Goal: Task Accomplishment & Management: Manage account settings

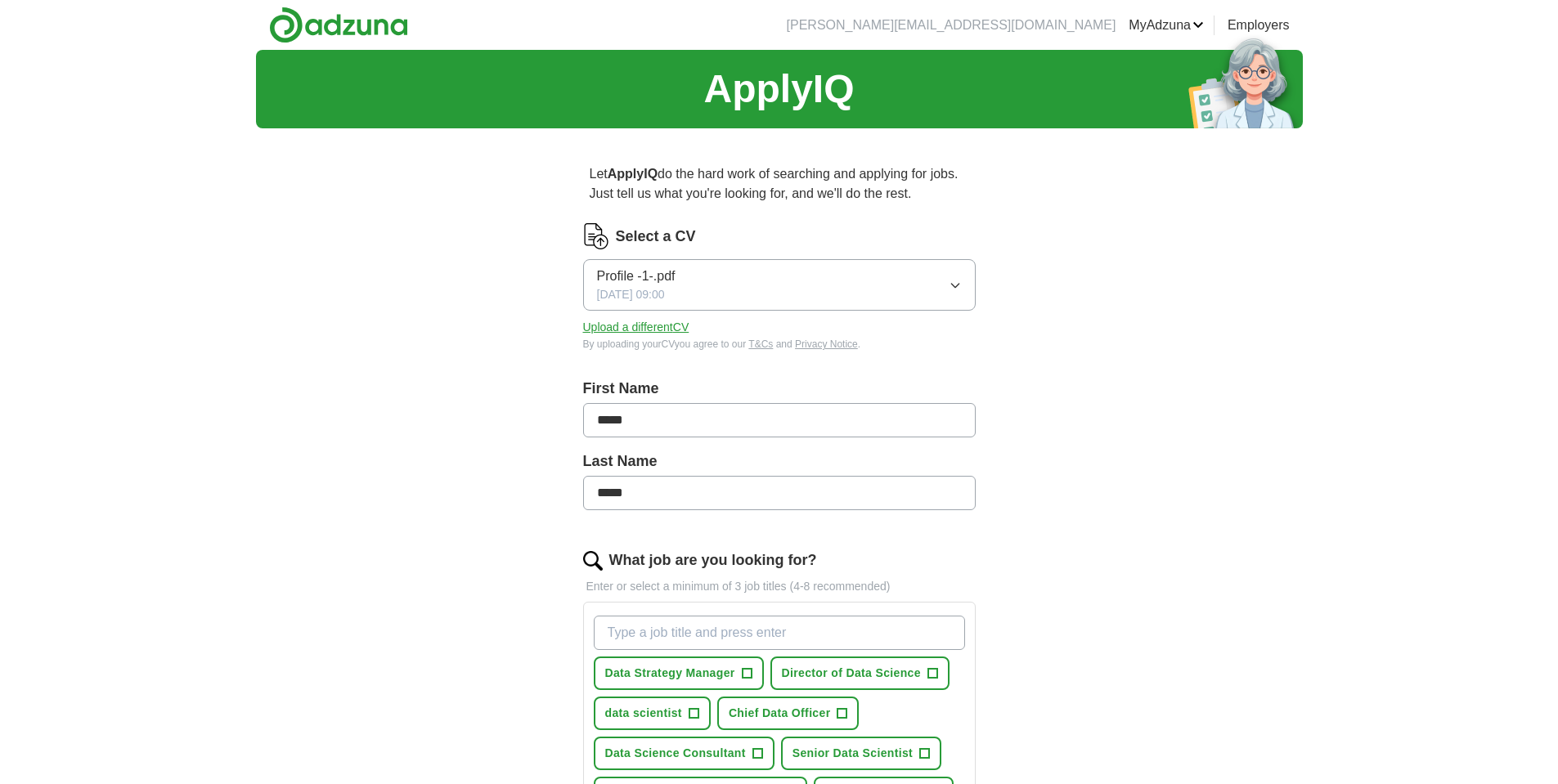
click at [1173, 25] on link "MyAdzuna" at bounding box center [1166, 26] width 76 height 20
click at [0, 0] on link "Logout" at bounding box center [0, 0] width 0 height 0
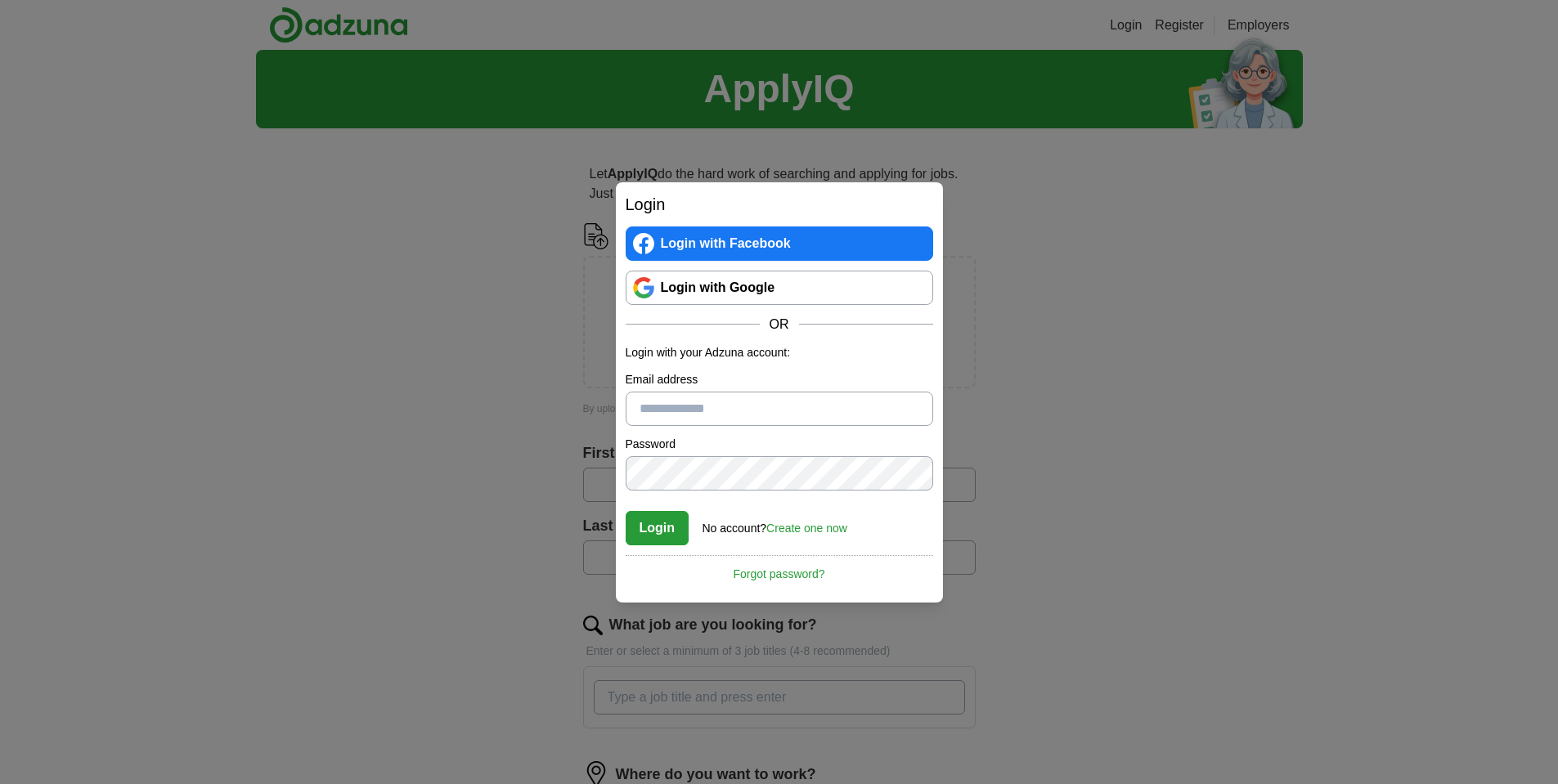
type input "**********"
click at [660, 533] on button "Login" at bounding box center [657, 528] width 64 height 34
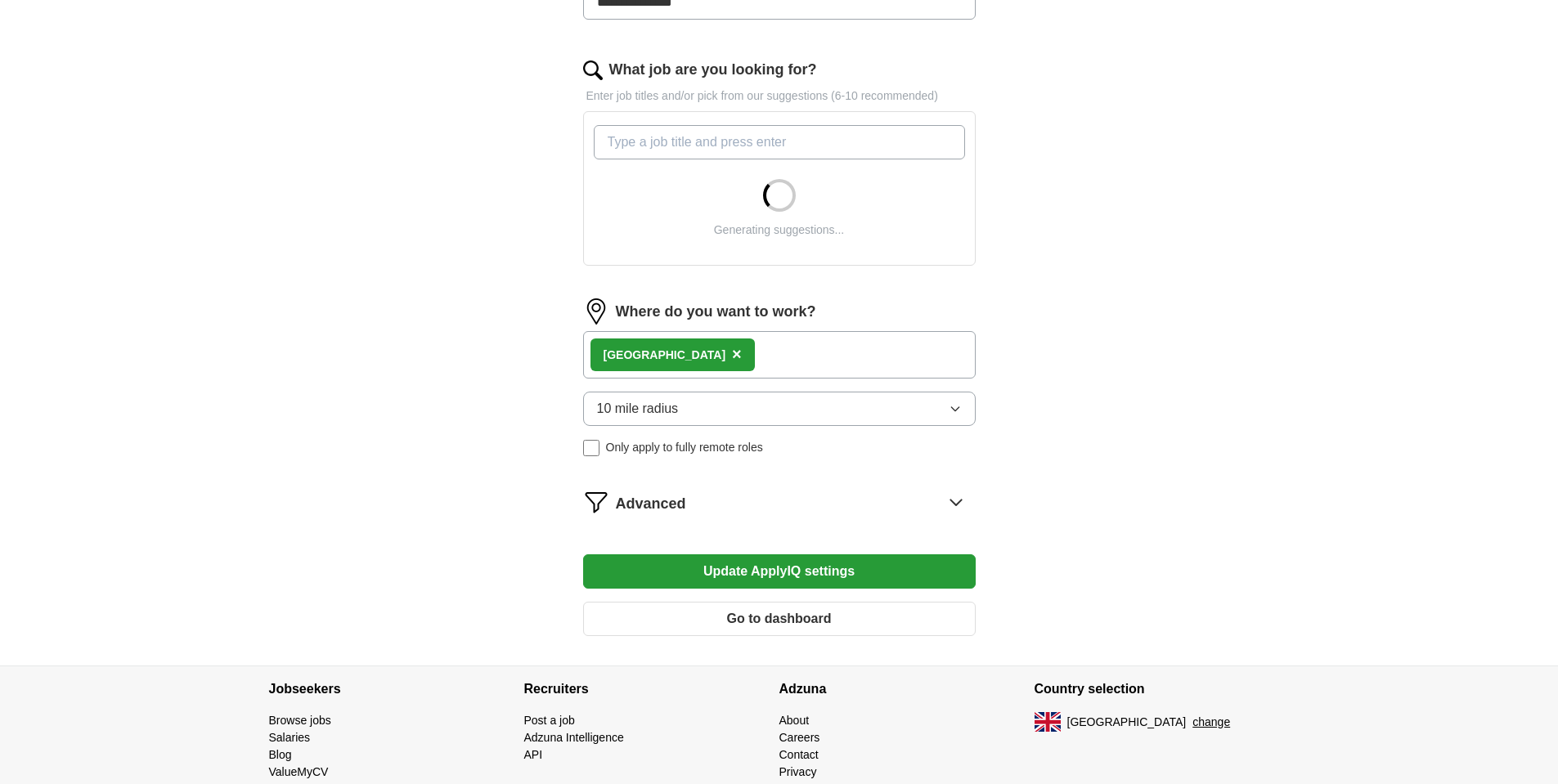
scroll to position [554, 0]
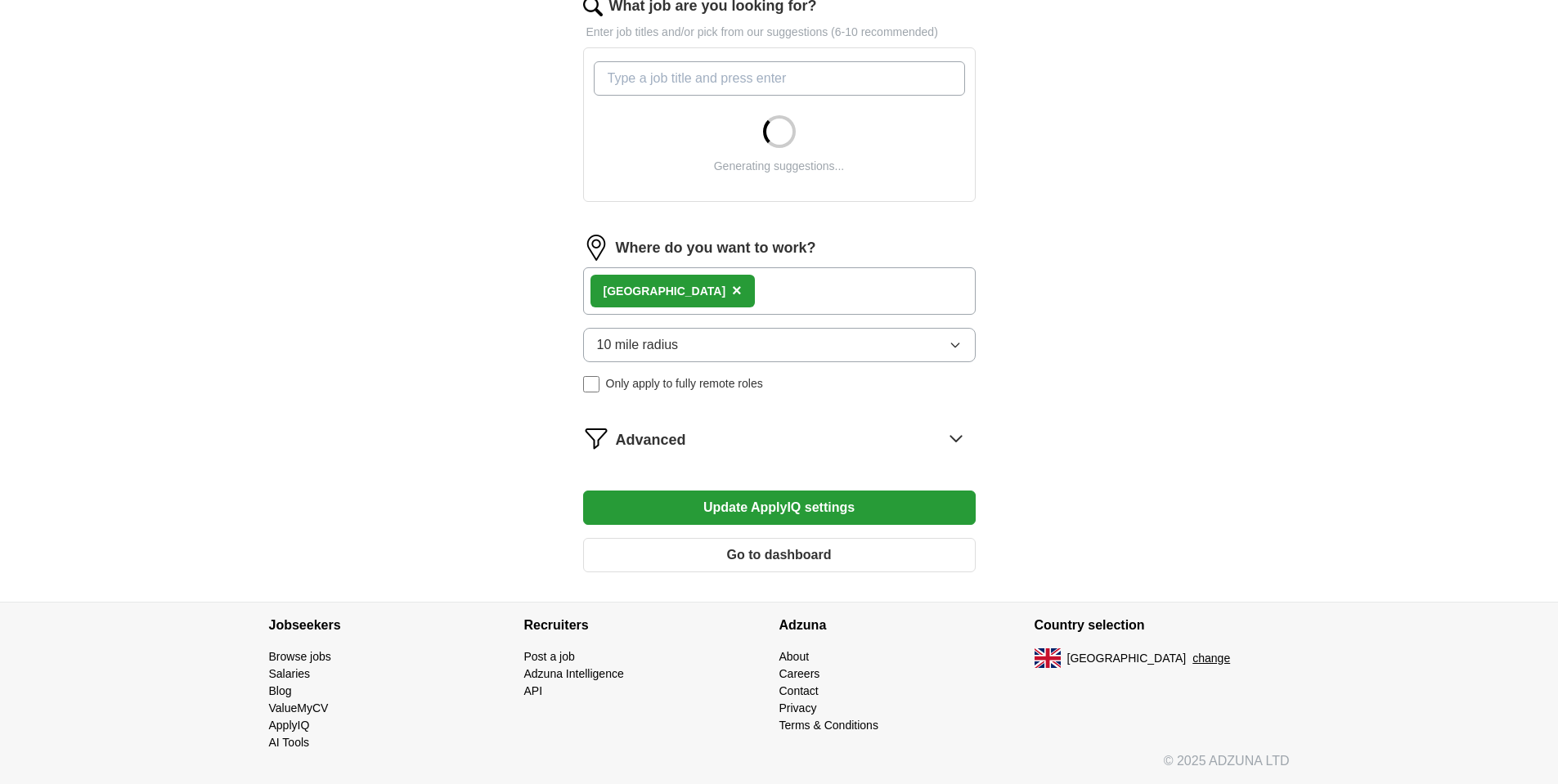
click at [768, 557] on button "Go to dashboard" at bounding box center [779, 554] width 393 height 34
